Goal: Task Accomplishment & Management: Manage account settings

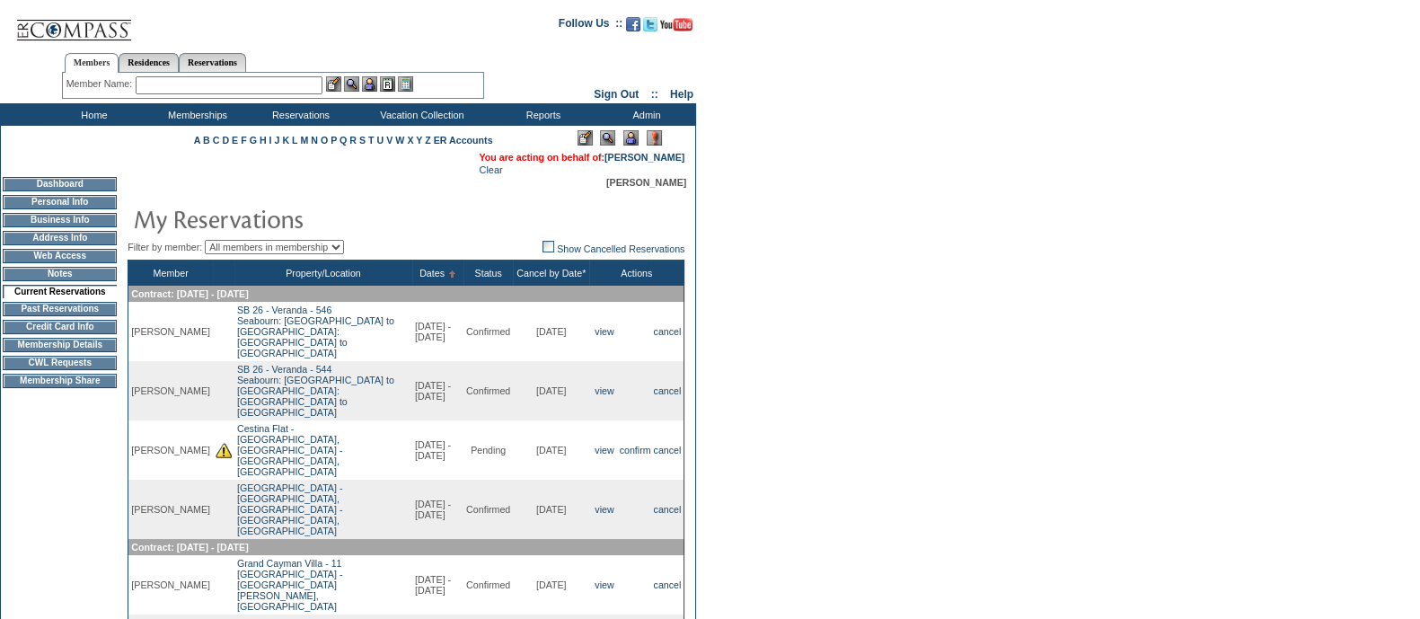
scroll to position [111, 0]
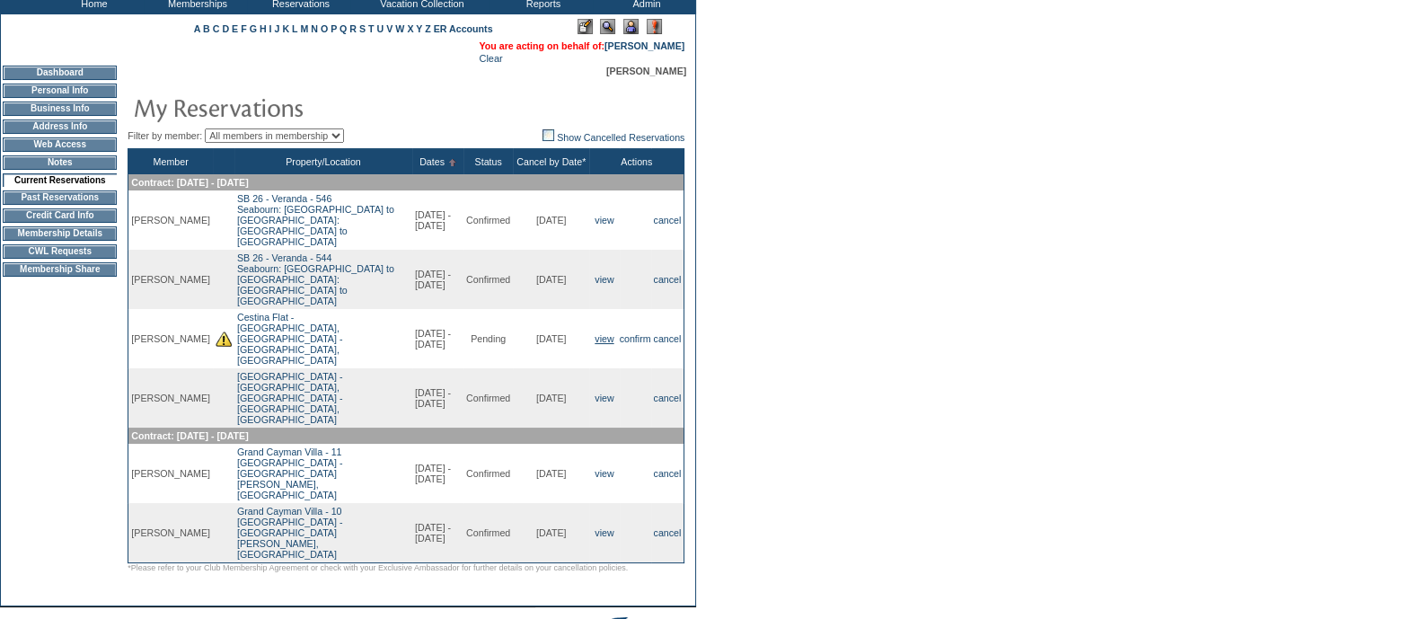
click at [597, 333] on link "view" at bounding box center [603, 338] width 19 height 11
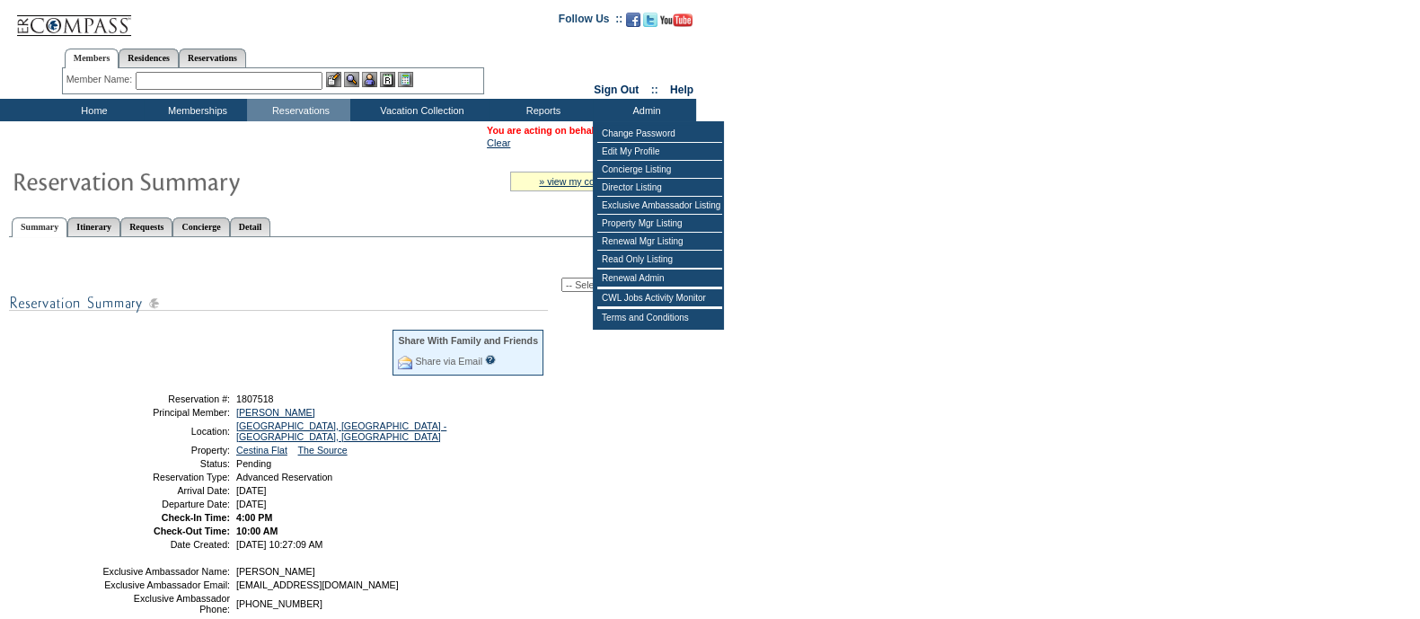
click at [582, 280] on select "-- Select Action -- Modify Reservation Dates Modify Reservation Cost Modify Occ…" at bounding box center [626, 284] width 130 height 14
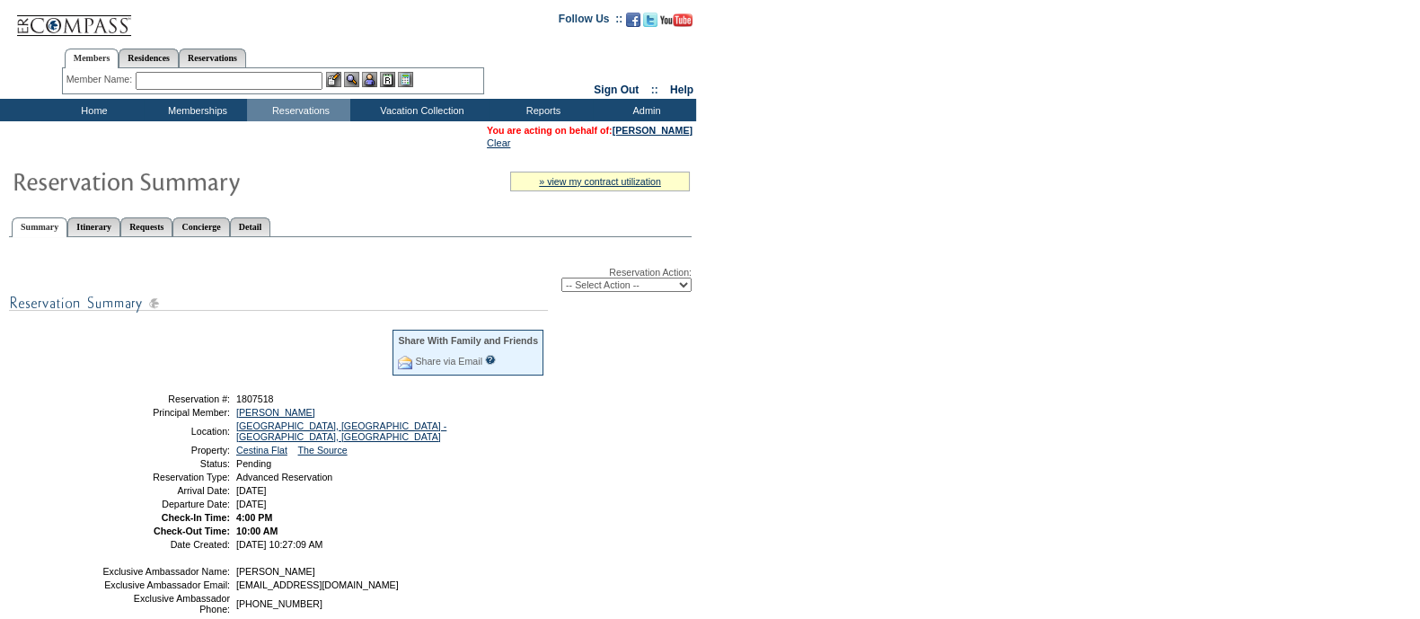
select select "ConfirmRes"
click at [561, 280] on select "-- Select Action -- Modify Reservation Dates Modify Reservation Cost Modify Occ…" at bounding box center [626, 284] width 130 height 14
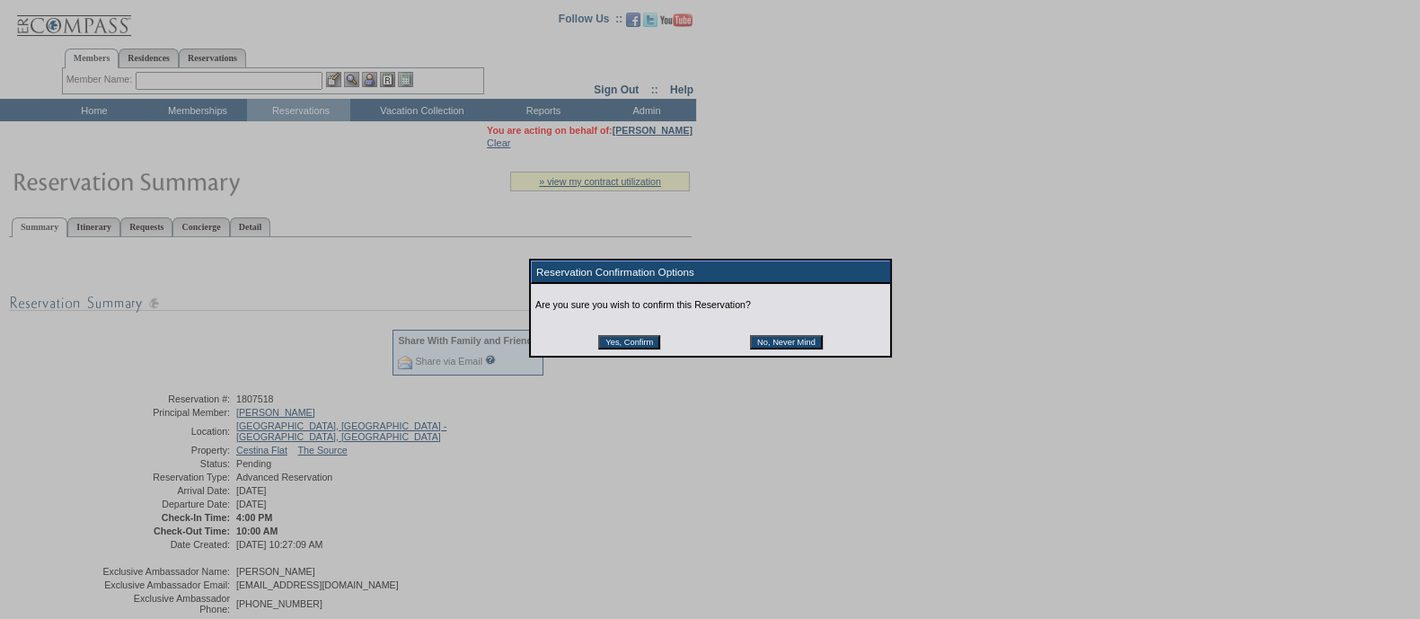
click at [635, 333] on td at bounding box center [710, 327] width 224 height 11
click at [635, 349] on input "Yes, Confirm" at bounding box center [629, 342] width 62 height 14
